Goal: Contribute content: Contribute content

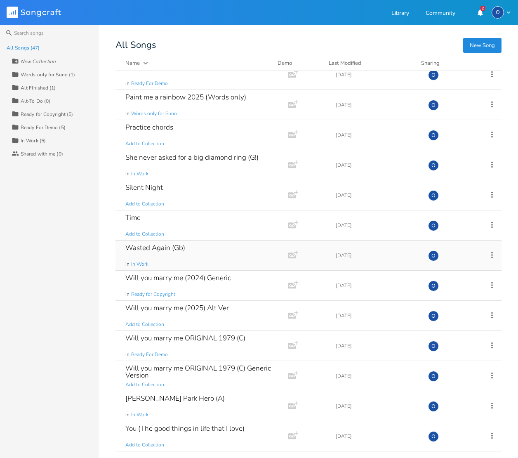
click at [487, 254] on icon at bounding box center [491, 254] width 9 height 9
click at [456, 281] on span "Duplicate Make a Copy" at bounding box center [442, 282] width 36 height 6
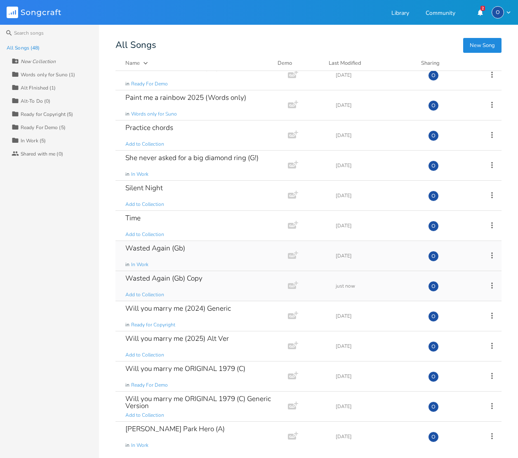
click at [487, 284] on icon at bounding box center [491, 285] width 9 height 9
click at [445, 296] on span "Edit Rename" at bounding box center [437, 298] width 26 height 6
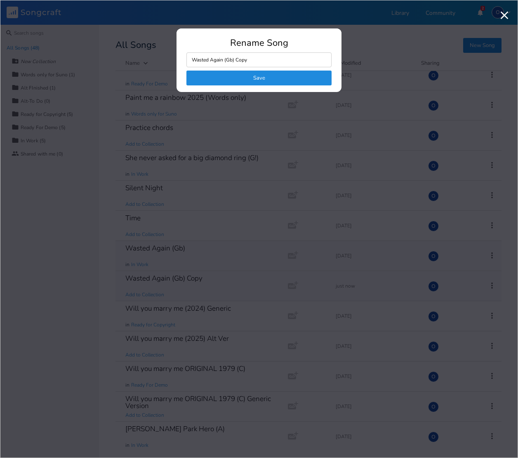
click at [192, 59] on input "Wasted Again (Gb) Copy" at bounding box center [258, 59] width 145 height 15
click at [257, 59] on input "*Wasted Again (Gb) (Suno Words)" at bounding box center [258, 59] width 145 height 15
type input "*Wasted Again (Gb) (Suno Lyrics)"
click at [259, 78] on button "Save" at bounding box center [258, 78] width 145 height 15
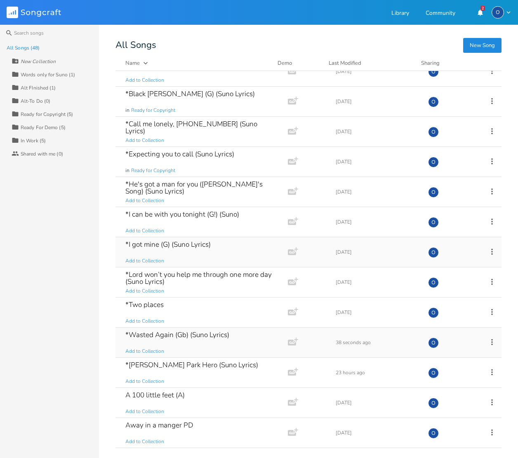
scroll to position [15, 0]
click at [145, 332] on div "*Wasted Again (Gb) (Suno Lyrics)" at bounding box center [177, 333] width 104 height 7
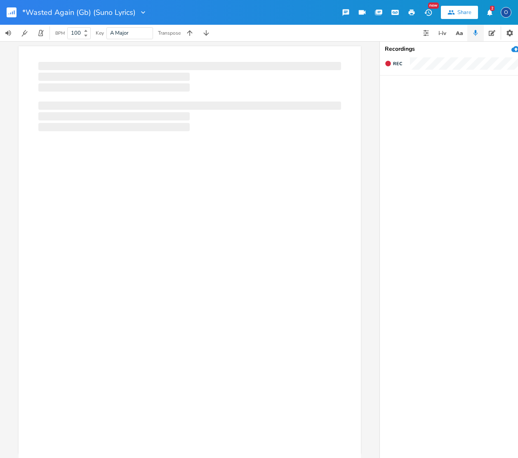
scroll to position [0, 0]
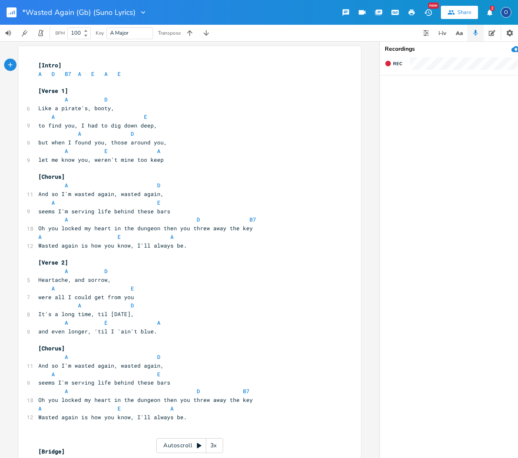
click at [49, 78] on pre "​" at bounding box center [186, 82] width 298 height 9
click at [52, 77] on span "D" at bounding box center [53, 74] width 3 height 8
type textarea "A D B7 A E A E"
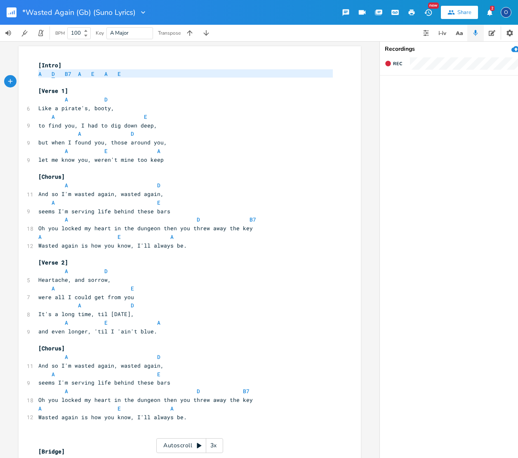
click at [52, 77] on span "D" at bounding box center [53, 74] width 3 height 8
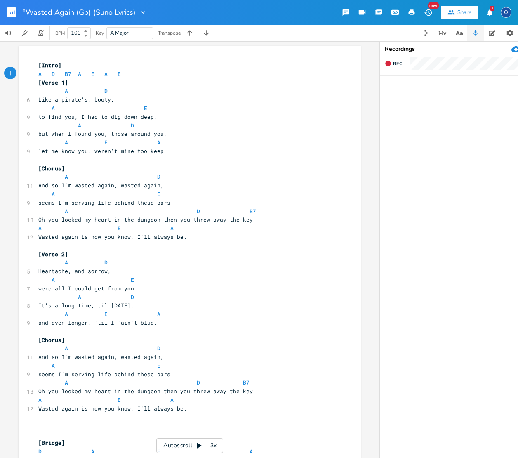
click at [65, 72] on span "B7" at bounding box center [68, 74] width 7 height 8
click at [61, 72] on span at bounding box center [60, 74] width 10 height 9
type textarea "A D B7 A E A E"
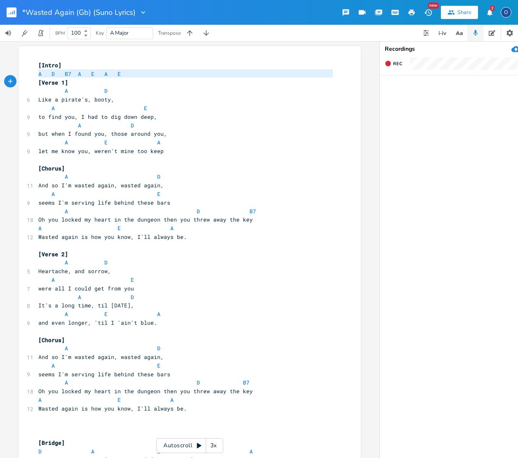
click at [61, 72] on span at bounding box center [60, 74] width 10 height 9
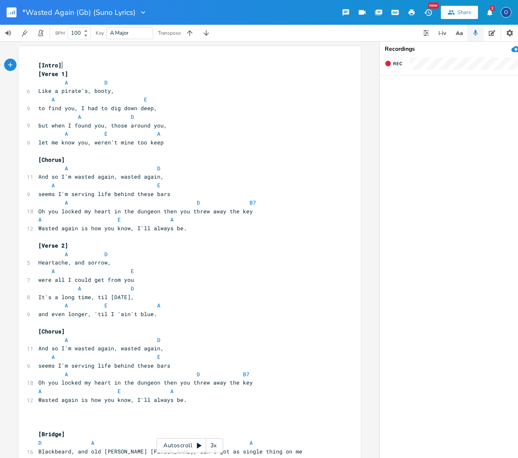
type textarea "[Intro]"
drag, startPoint x: 73, startPoint y: 66, endPoint x: 27, endPoint y: 63, distance: 45.9
click at [28, 63] on div "[Intro] x [Intro] [Verse 1] A D 6 Like a pirate's, booty, A E 9 to find you, I …" at bounding box center [190, 316] width 342 height 541
click at [55, 81] on span at bounding box center [58, 82] width 13 height 9
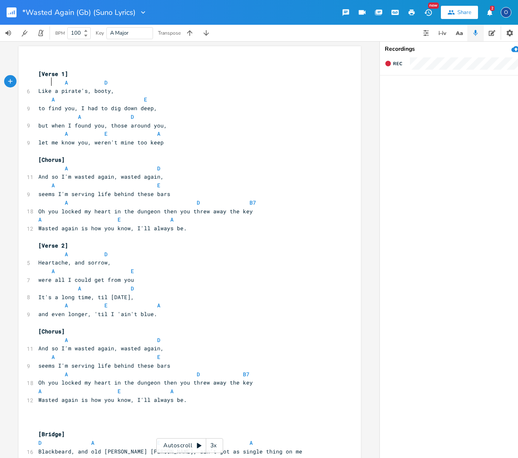
click at [54, 81] on span at bounding box center [58, 82] width 13 height 9
type textarea "A D"
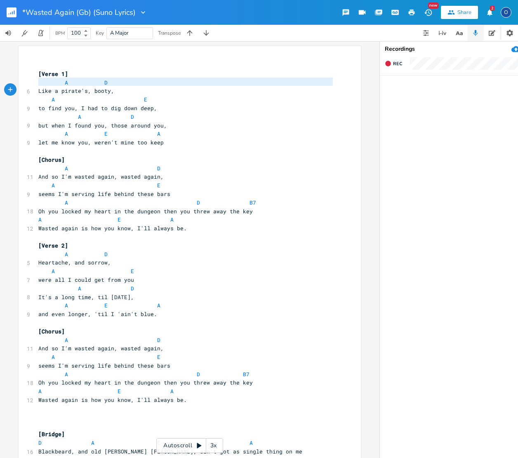
click at [54, 81] on span at bounding box center [58, 82] width 13 height 9
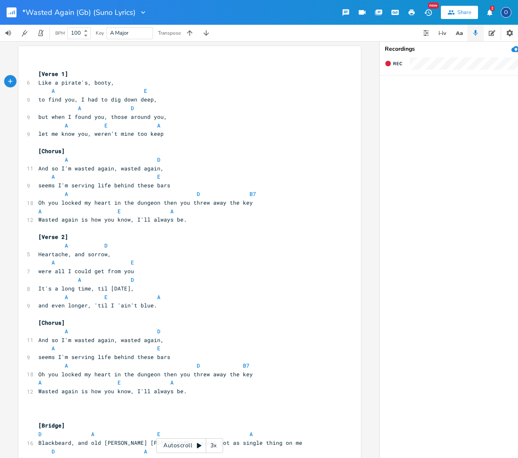
click at [59, 91] on span at bounding box center [60, 91] width 10 height 9
type textarea "A E"
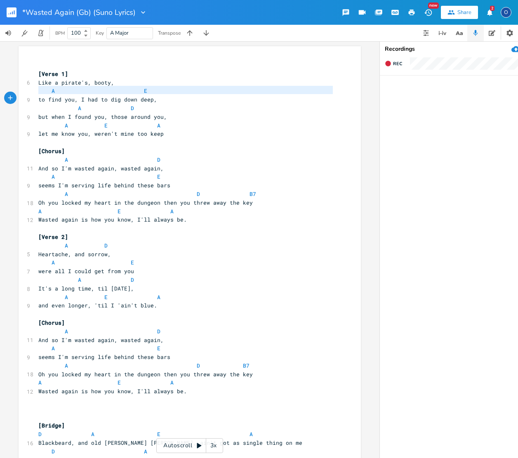
click at [58, 91] on span at bounding box center [60, 91] width 10 height 9
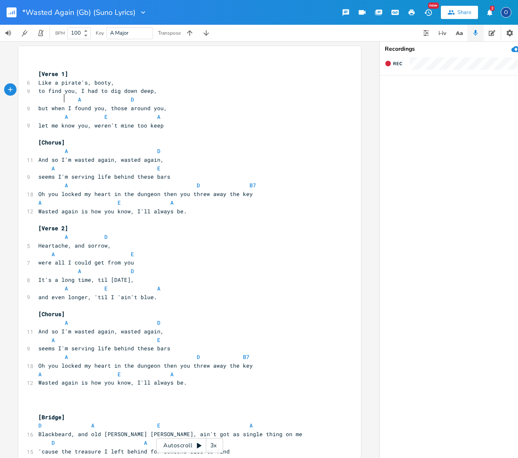
click at [61, 101] on span at bounding box center [58, 99] width 13 height 9
type textarea "A D"
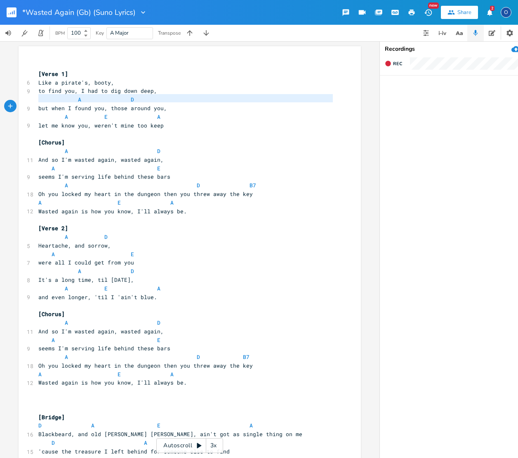
click at [61, 101] on span at bounding box center [58, 99] width 13 height 9
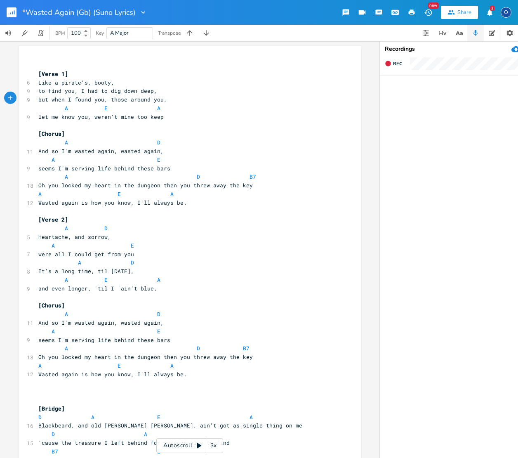
click at [65, 105] on span "A" at bounding box center [66, 108] width 3 height 8
type textarea "A E A"
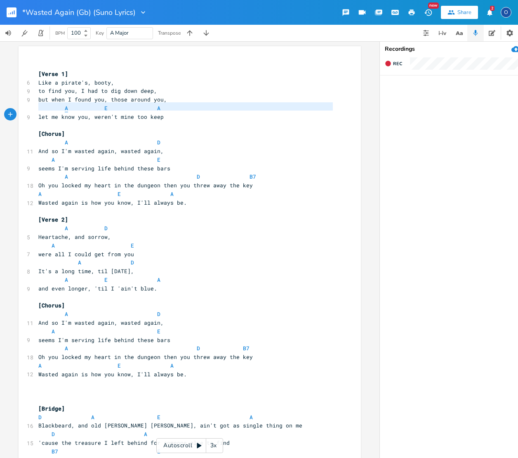
click at [65, 105] on span "A" at bounding box center [66, 108] width 3 height 8
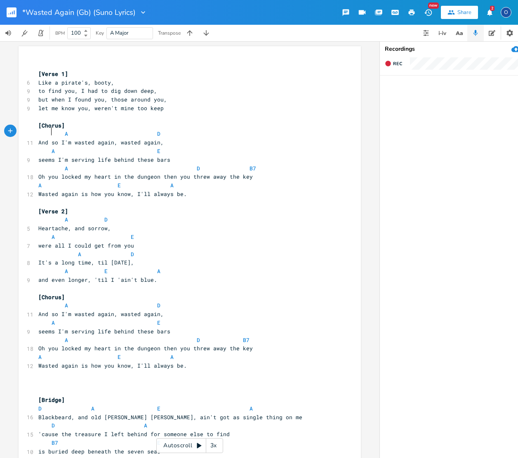
click at [52, 132] on span at bounding box center [58, 133] width 13 height 9
type textarea "A D"
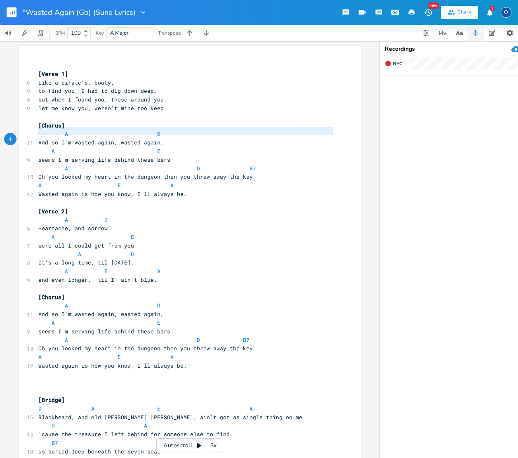
click at [52, 132] on span at bounding box center [58, 133] width 13 height 9
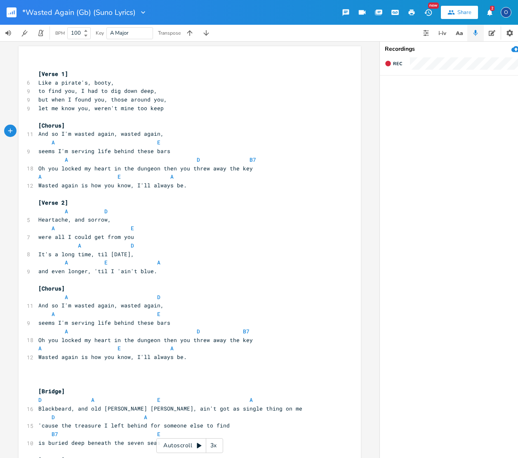
click at [61, 140] on span at bounding box center [60, 142] width 10 height 9
type textarea "A E"
click at [61, 140] on span at bounding box center [60, 142] width 10 height 9
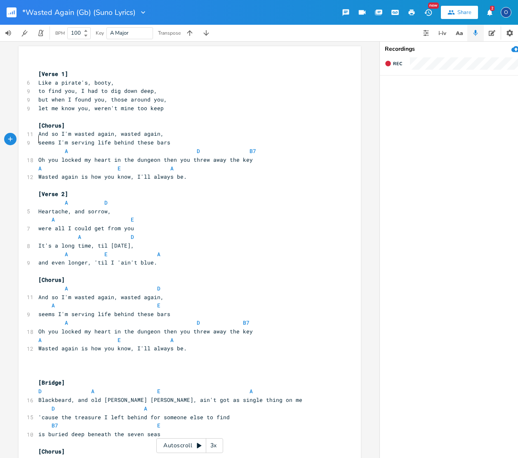
click at [72, 147] on span at bounding box center [73, 151] width 10 height 9
type textarea "A D B7"
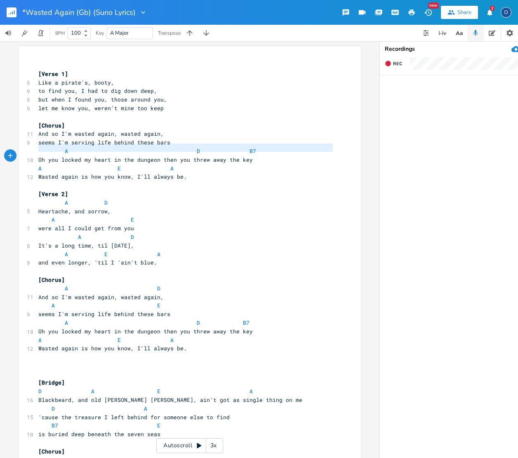
click at [72, 147] on span at bounding box center [73, 151] width 10 height 9
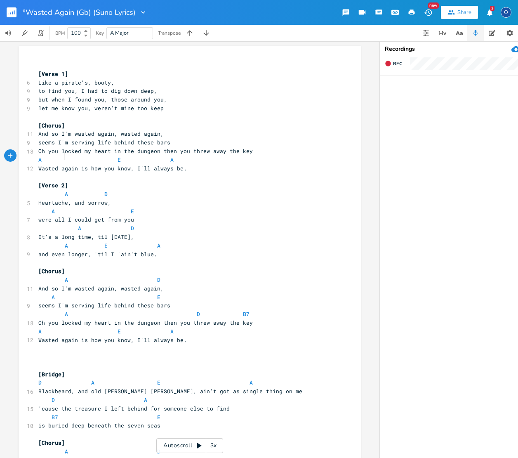
click at [65, 155] on span at bounding box center [71, 159] width 13 height 9
type textarea "A E A"
click at [65, 155] on span at bounding box center [71, 159] width 13 height 9
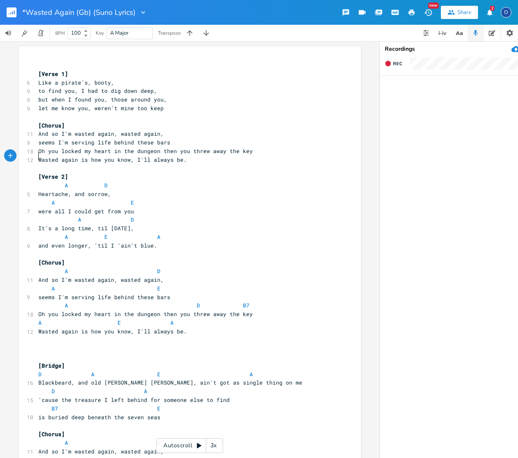
click at [52, 183] on span at bounding box center [58, 185] width 13 height 9
type textarea "A D"
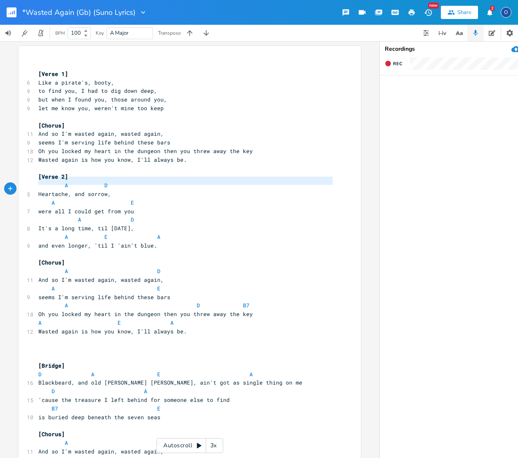
click at [52, 182] on span at bounding box center [58, 185] width 13 height 9
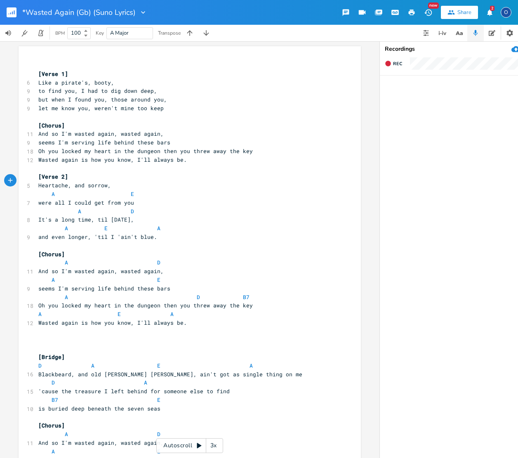
click at [65, 190] on span at bounding box center [71, 194] width 13 height 9
type textarea "A E"
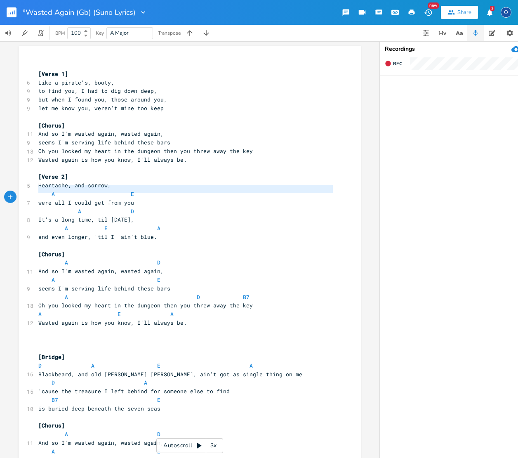
click at [65, 190] on span at bounding box center [71, 194] width 13 height 9
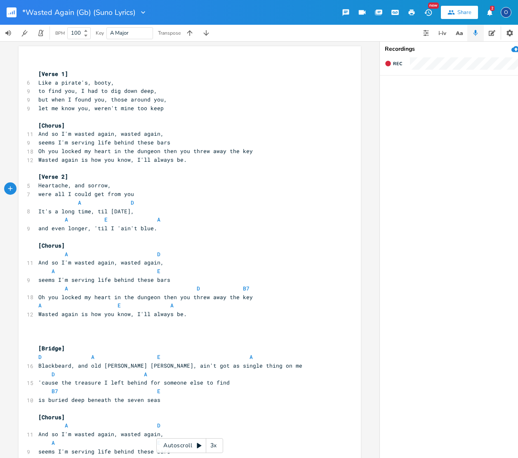
click at [59, 198] on span at bounding box center [58, 202] width 13 height 9
type textarea "A D"
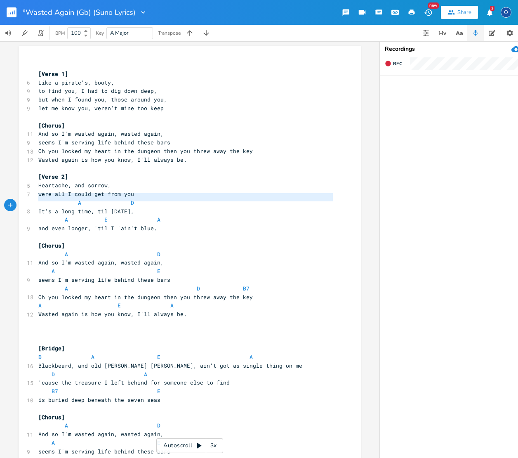
click at [59, 198] on span at bounding box center [58, 202] width 13 height 9
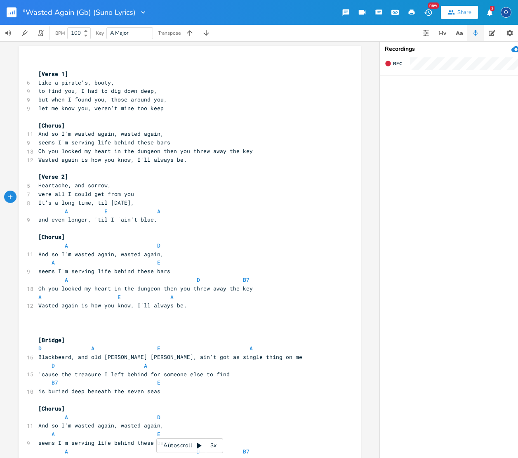
click at [55, 207] on span at bounding box center [58, 211] width 13 height 9
type textarea "A E A"
click at [55, 207] on span at bounding box center [58, 211] width 13 height 9
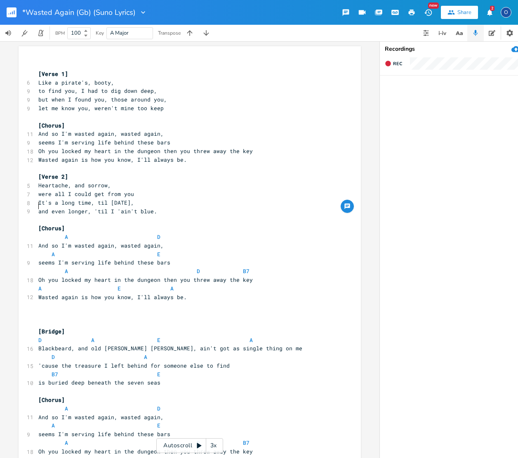
click at [47, 233] on span at bounding box center [44, 237] width 13 height 9
type textarea "A D"
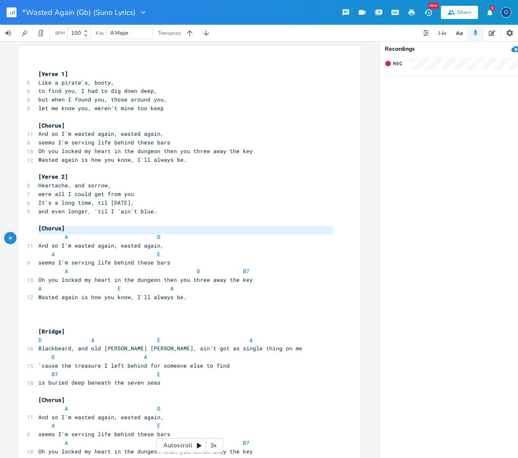
click at [47, 233] on span at bounding box center [44, 237] width 13 height 9
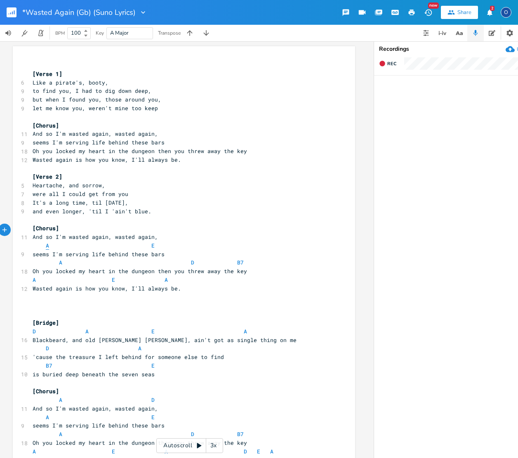
scroll to position [0, 7]
click at [45, 242] on span "A" at bounding box center [46, 246] width 3 height 8
click at [58, 241] on span at bounding box center [64, 245] width 13 height 9
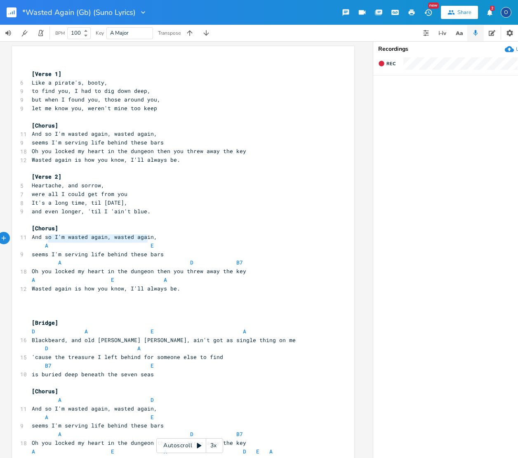
type textarea "A E"
click at [54, 241] on span at bounding box center [53, 245] width 10 height 9
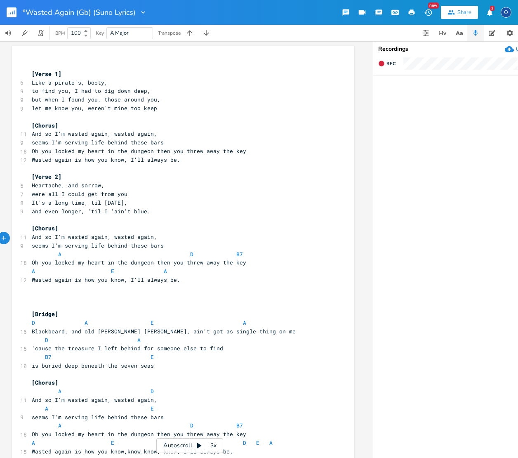
click at [54, 250] on span at bounding box center [51, 254] width 13 height 9
type textarea "A D B7"
click at [54, 250] on span at bounding box center [51, 254] width 13 height 9
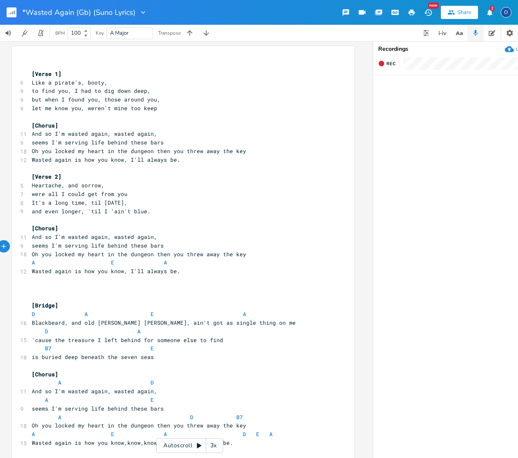
click at [48, 258] on span at bounding box center [51, 262] width 13 height 9
type textarea "A E A"
click at [48, 258] on span at bounding box center [51, 262] width 13 height 9
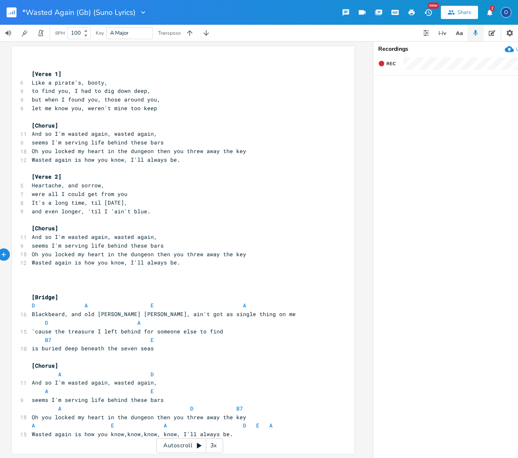
click at [44, 275] on pre "​" at bounding box center [179, 279] width 298 height 9
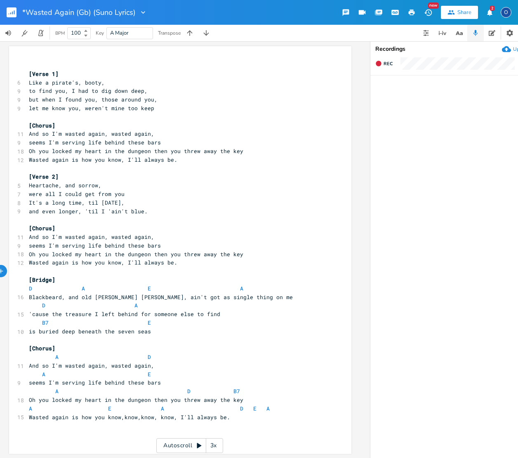
scroll to position [0, 10]
click at [42, 284] on span at bounding box center [48, 288] width 13 height 9
type textarea "D A E A"
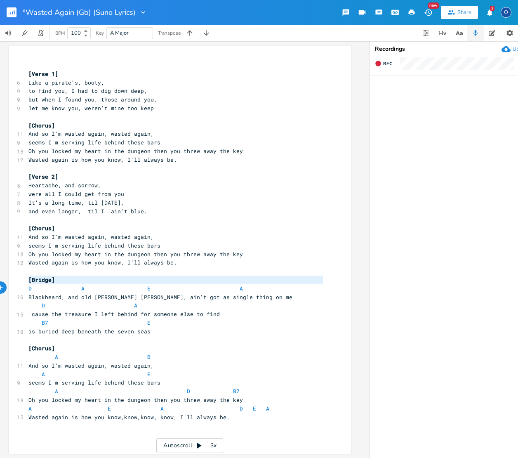
click at [42, 284] on span at bounding box center [48, 288] width 13 height 9
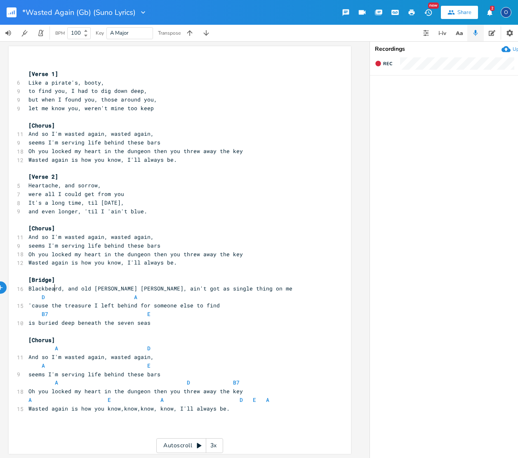
click at [51, 293] on span "D A" at bounding box center [87, 296] width 119 height 7
type textarea "D A"
click at [50, 293] on span "D A" at bounding box center [87, 296] width 119 height 7
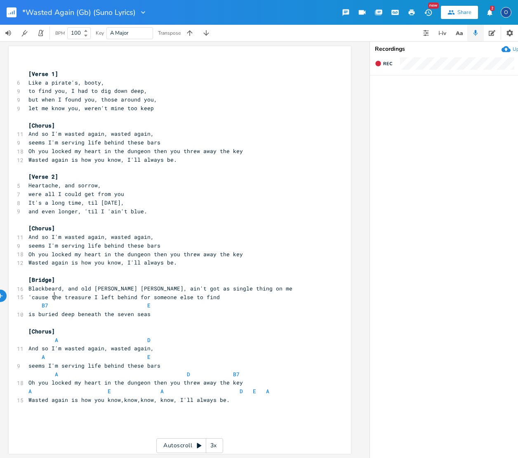
click at [55, 301] on span at bounding box center [61, 305] width 13 height 9
type textarea "B7 E"
click at [55, 301] on span at bounding box center [61, 305] width 13 height 9
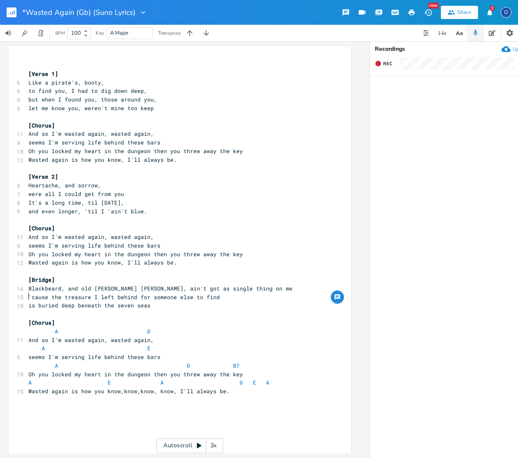
click at [45, 327] on span at bounding box center [48, 331] width 13 height 9
type textarea "A D"
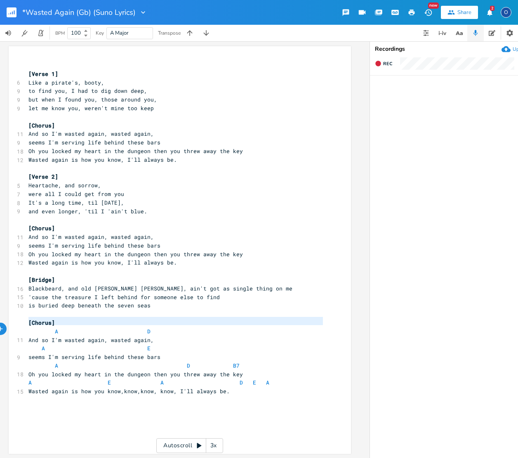
click at [45, 327] on span at bounding box center [48, 331] width 13 height 9
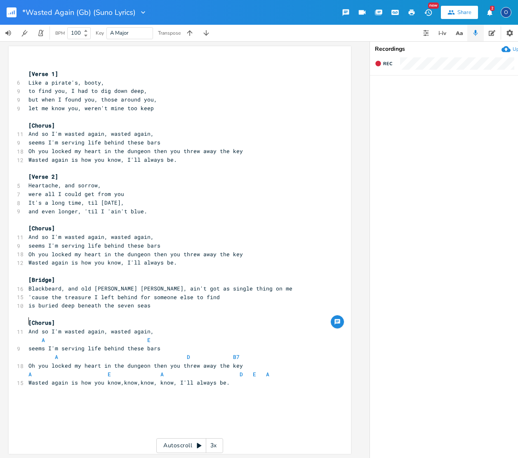
click at [49, 336] on span at bounding box center [50, 340] width 10 height 9
type textarea "A E"
click at [49, 336] on span at bounding box center [50, 340] width 10 height 9
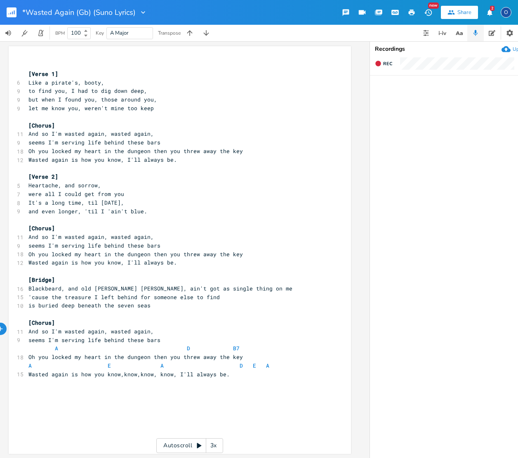
click at [42, 344] on span at bounding box center [48, 348] width 13 height 9
type textarea "A D B7"
click at [42, 344] on span at bounding box center [48, 348] width 13 height 9
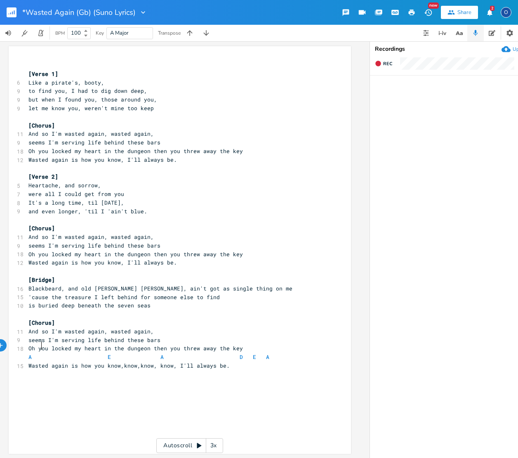
click at [38, 353] on span at bounding box center [37, 357] width 10 height 9
type textarea "A E A D E A"
click at [38, 353] on span at bounding box center [37, 357] width 10 height 9
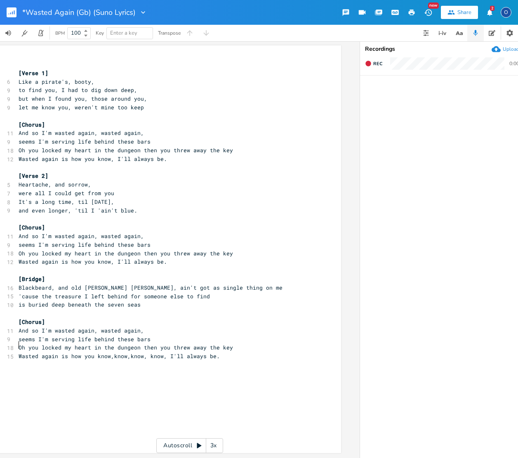
scroll to position [0, 20]
click at [146, 137] on pre "seems I'm serving life behind these bars" at bounding box center [165, 141] width 298 height 9
type textarea "."
drag, startPoint x: 134, startPoint y: 142, endPoint x: 139, endPoint y: 151, distance: 10.3
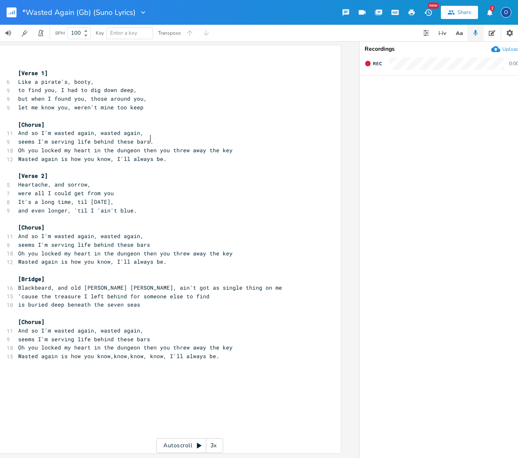
click at [135, 146] on span "Oh you locked my heart in the dungeon then you threw away the key" at bounding box center [125, 149] width 214 height 7
type textarea ","
click at [230, 146] on pre "Oh you locked my heart in the dungeon, then you threw away the key" at bounding box center [165, 150] width 298 height 9
type textarea "."
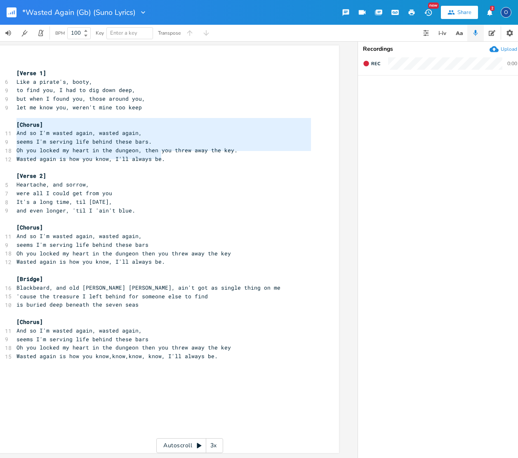
type textarea "[Chorus] And so I'm wasted again, wasted again, seems I'm serving life behind t…"
drag, startPoint x: 15, startPoint y: 116, endPoint x: 184, endPoint y: 155, distance: 173.9
click at [184, 155] on div "​ [Verse 1] 6 Like a pirate's, booty, 9 to find you, I had to dig down deep, 9 …" at bounding box center [164, 210] width 298 height 300
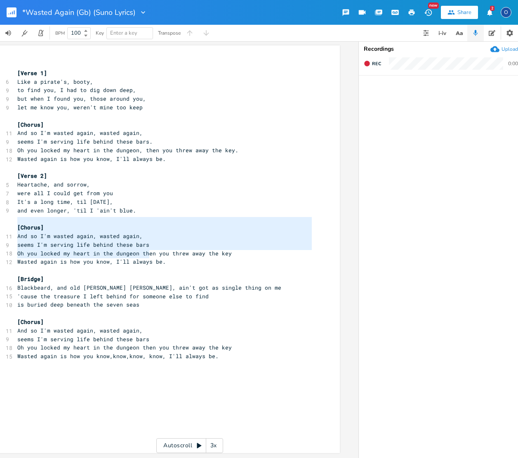
type textarea "[Chorus] And so I'm wasted again, wasted again, seems I'm serving life behind t…"
drag, startPoint x: 18, startPoint y: 220, endPoint x: 197, endPoint y: 252, distance: 182.2
click at [197, 252] on div "​ [Verse 1] 6 Like a pirate's, booty, 9 to find you, I had to dig down deep, 9 …" at bounding box center [165, 210] width 298 height 300
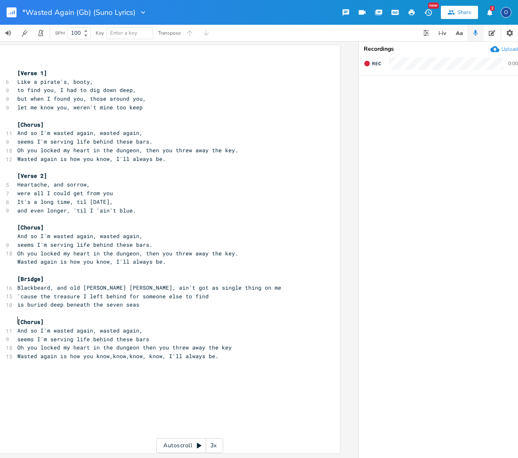
click at [16, 326] on pre "And so I'm wasted again, wasted again," at bounding box center [165, 330] width 298 height 9
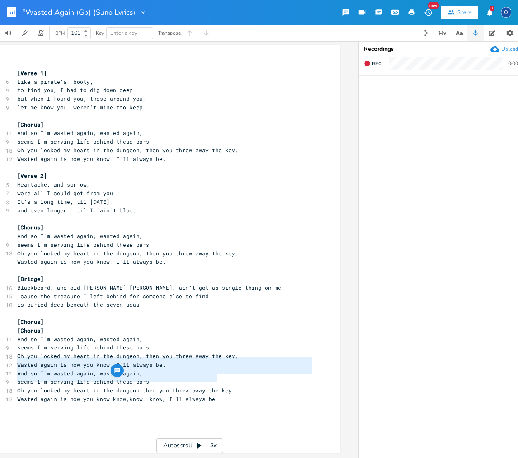
type textarea "And so I'm wasted again, wasted again, seems I'm serving life behind these bars…"
drag, startPoint x: 16, startPoint y: 357, endPoint x: 228, endPoint y: 371, distance: 212.4
click at [228, 371] on div "And so I'm wasted again, wasted again, seems I'm serving life behind these bars…" at bounding box center [169, 248] width 342 height 407
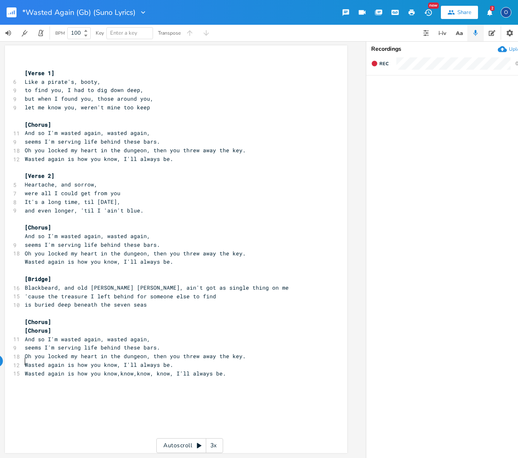
scroll to position [0, 4]
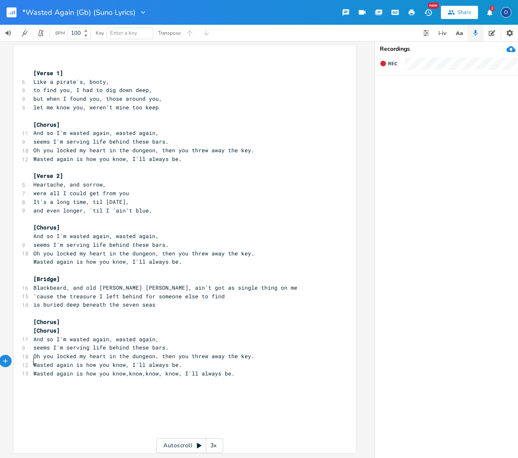
click at [158, 369] on span "Wasted again is how you know,know,know, know, I'll always be." at bounding box center [133, 372] width 201 height 7
click at [33, 317] on pre "[Chorus]" at bounding box center [180, 321] width 298 height 9
type textarea "[Chorus]"
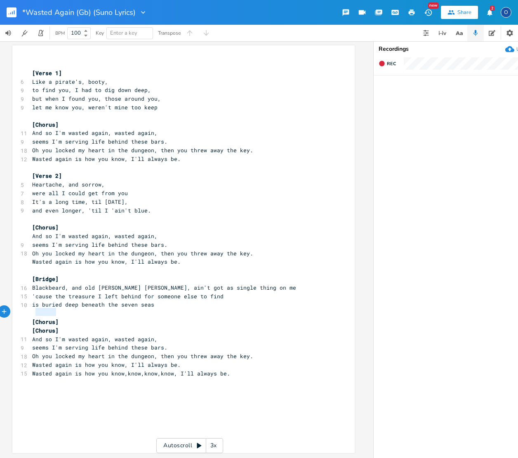
click at [33, 317] on pre "[Chorus]" at bounding box center [180, 321] width 298 height 9
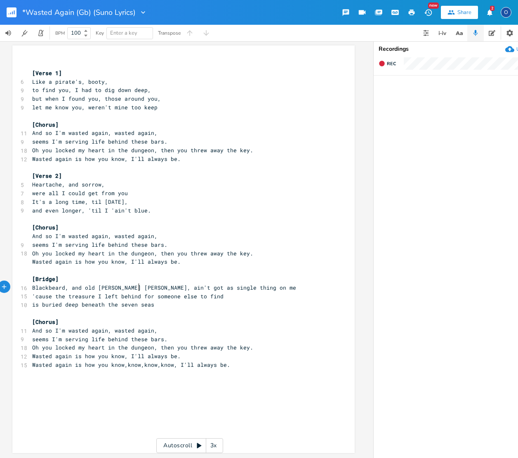
click at [135, 292] on span "'cause the treasure I left behind for someone else to find" at bounding box center [127, 295] width 191 height 7
type textarea ","
click at [221, 293] on span "'cause the treasure I left behind, for someone else to find" at bounding box center [129, 296] width 195 height 7
type textarea ","
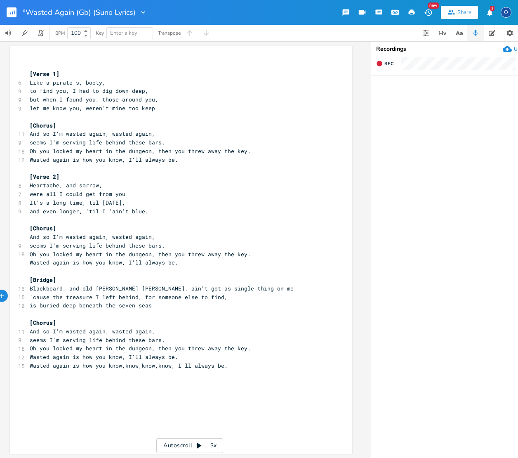
scroll to position [0, 10]
click at [148, 301] on pre "is buried deep beneath the seven seas" at bounding box center [176, 305] width 298 height 9
type textarea "."
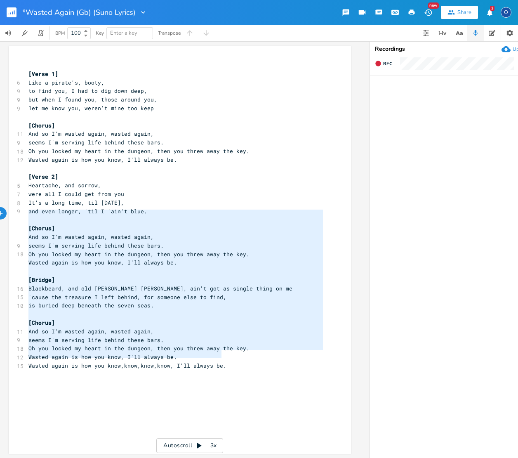
type textarea "[Verse 1] Like a pirate's, booty, to find you, I had to dig down deep, but when…"
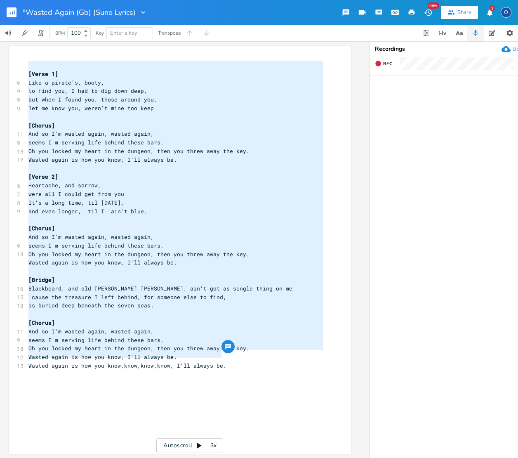
drag, startPoint x: 232, startPoint y: 362, endPoint x: -37, endPoint y: -22, distance: 469.0
click at [0, 0] on html "*Wasted Again (Gb) (Suno Lyrics) New Share 2 O BPM 100 Key Enter a key Transpos…" at bounding box center [259, 229] width 518 height 458
